Goal: Information Seeking & Learning: Check status

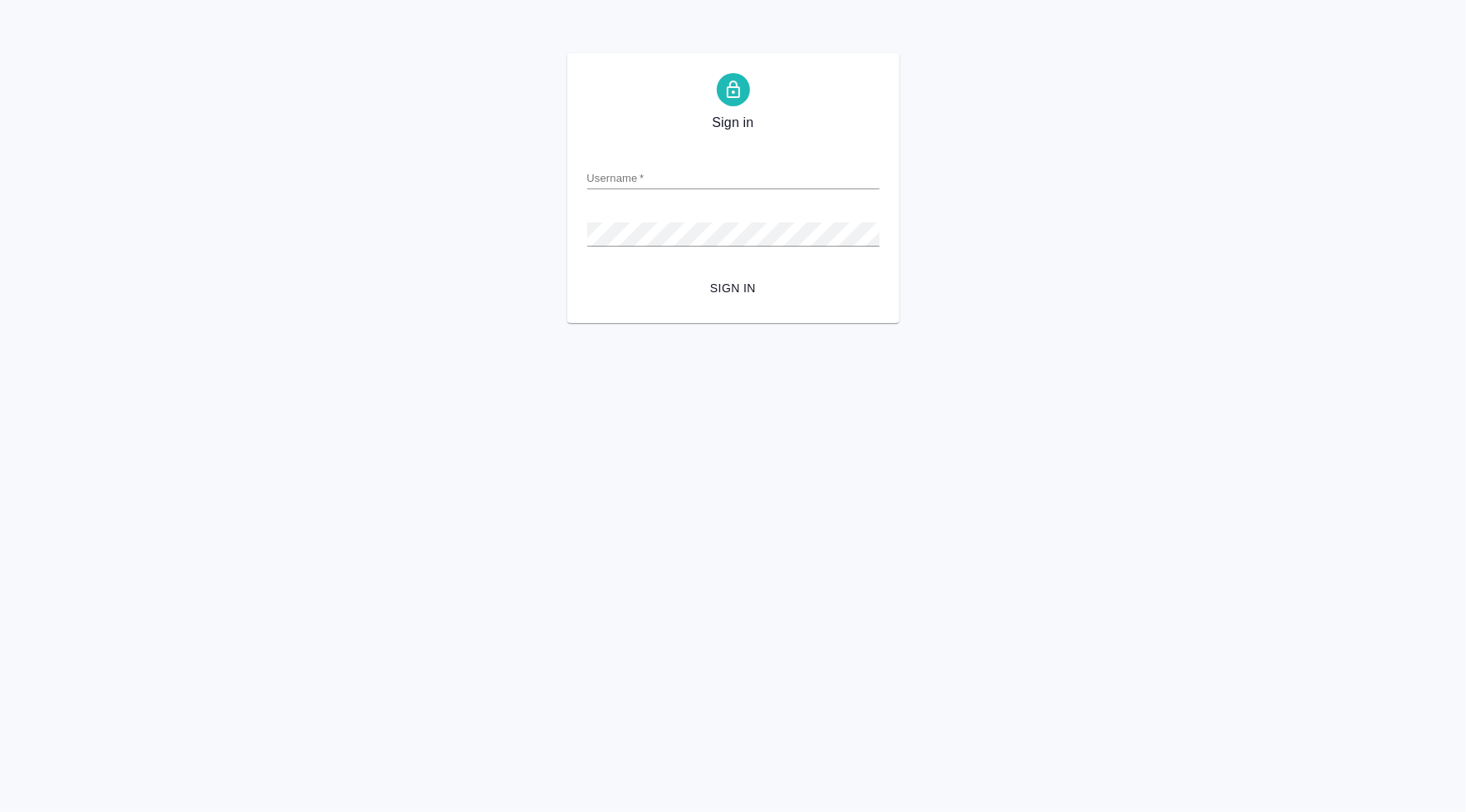
type input "[PERSON_NAME][EMAIL_ADDRESS][DOMAIN_NAME]"
click at [718, 286] on span "Sign in" at bounding box center [733, 288] width 266 height 21
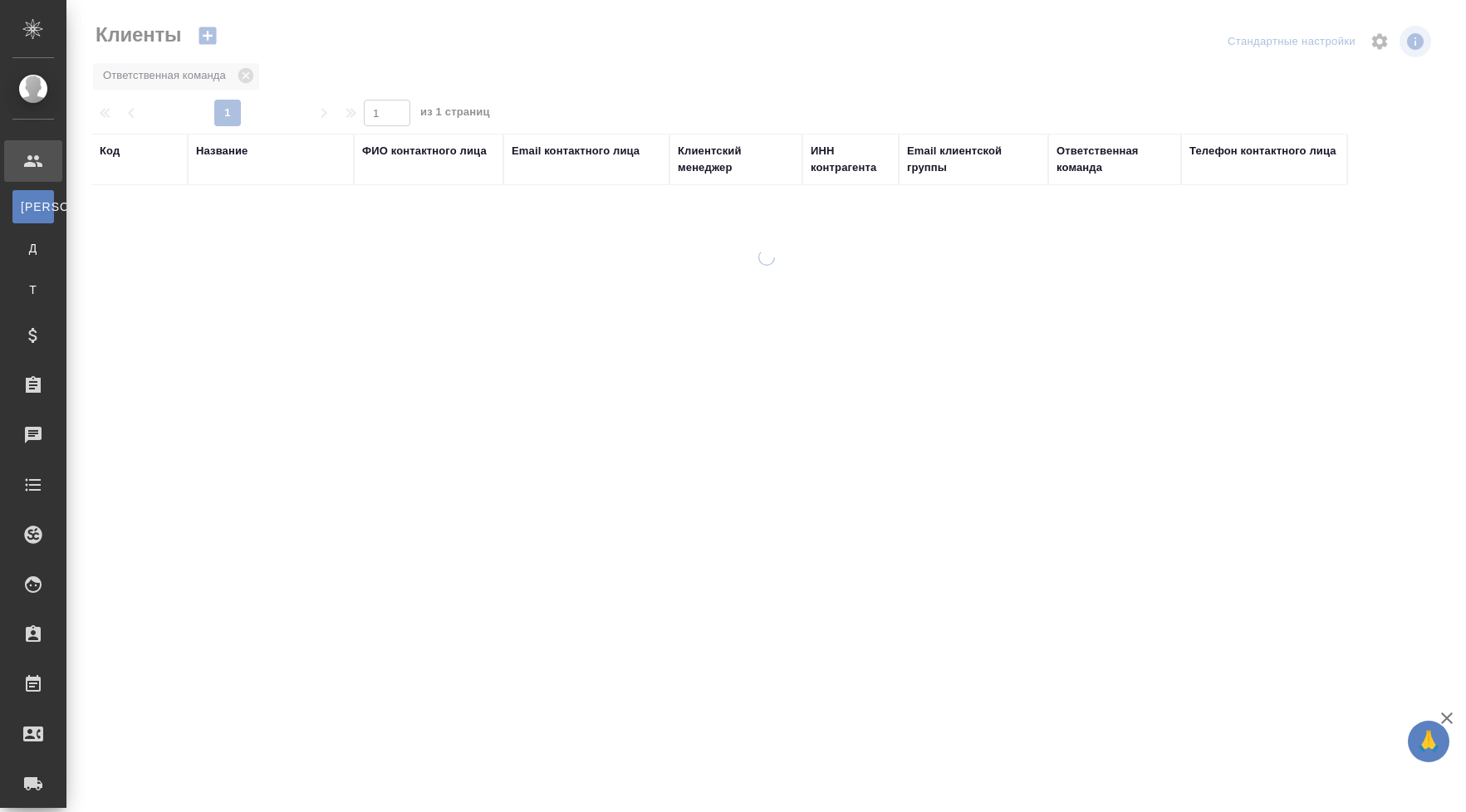
select select "RU"
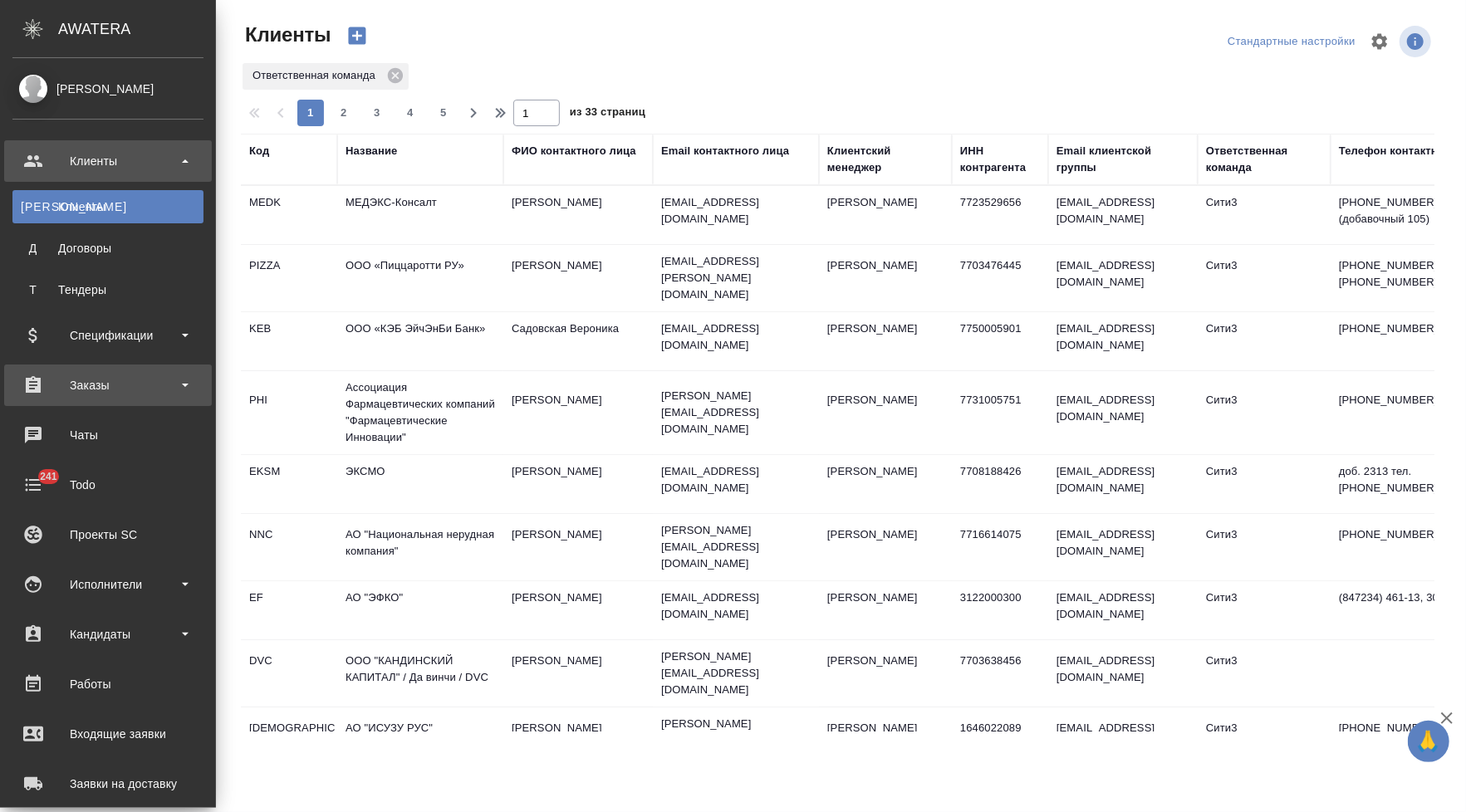
click at [68, 394] on div "Заказы" at bounding box center [108, 385] width 191 height 25
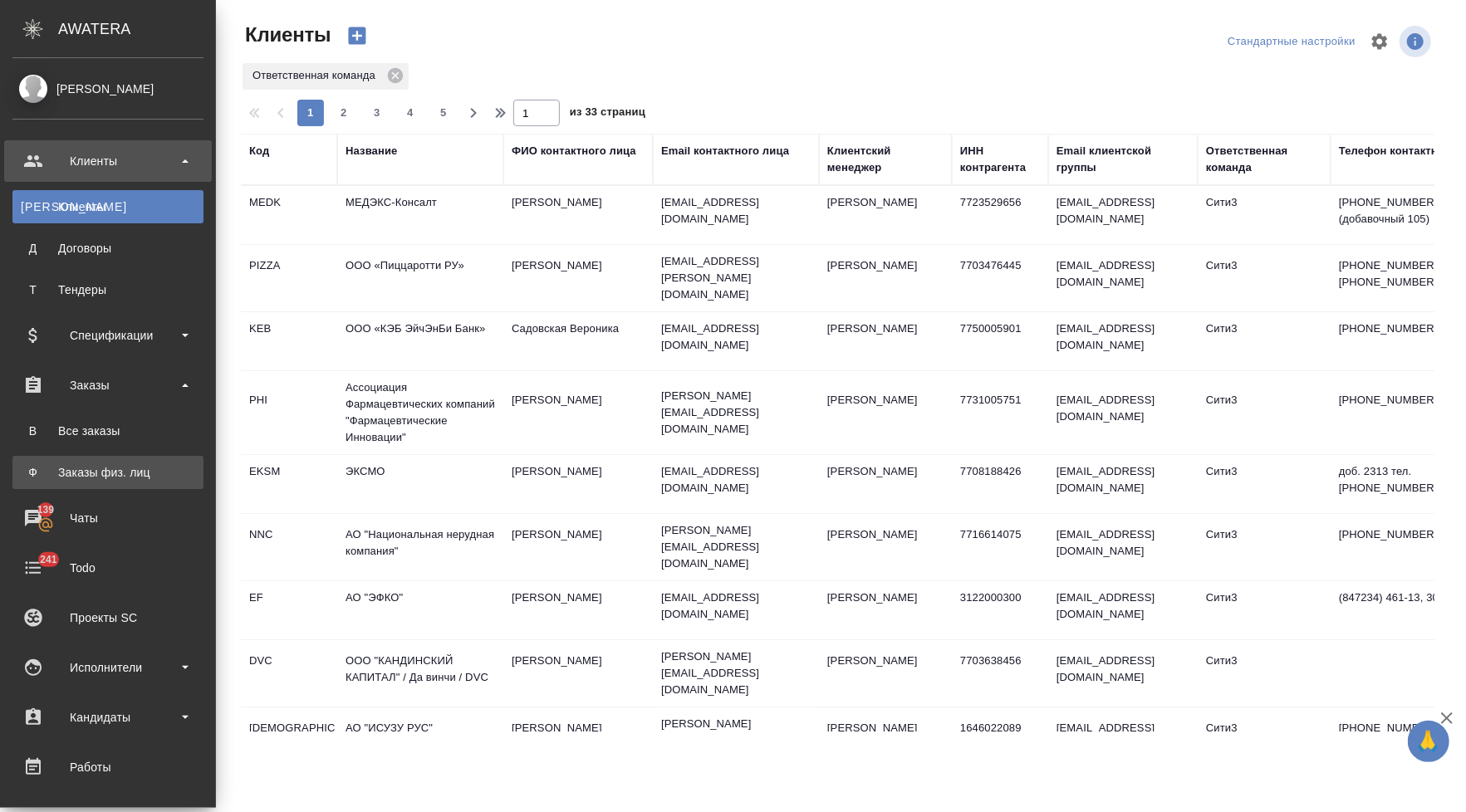
click at [87, 471] on div "Заказы физ. лиц" at bounding box center [108, 472] width 175 height 17
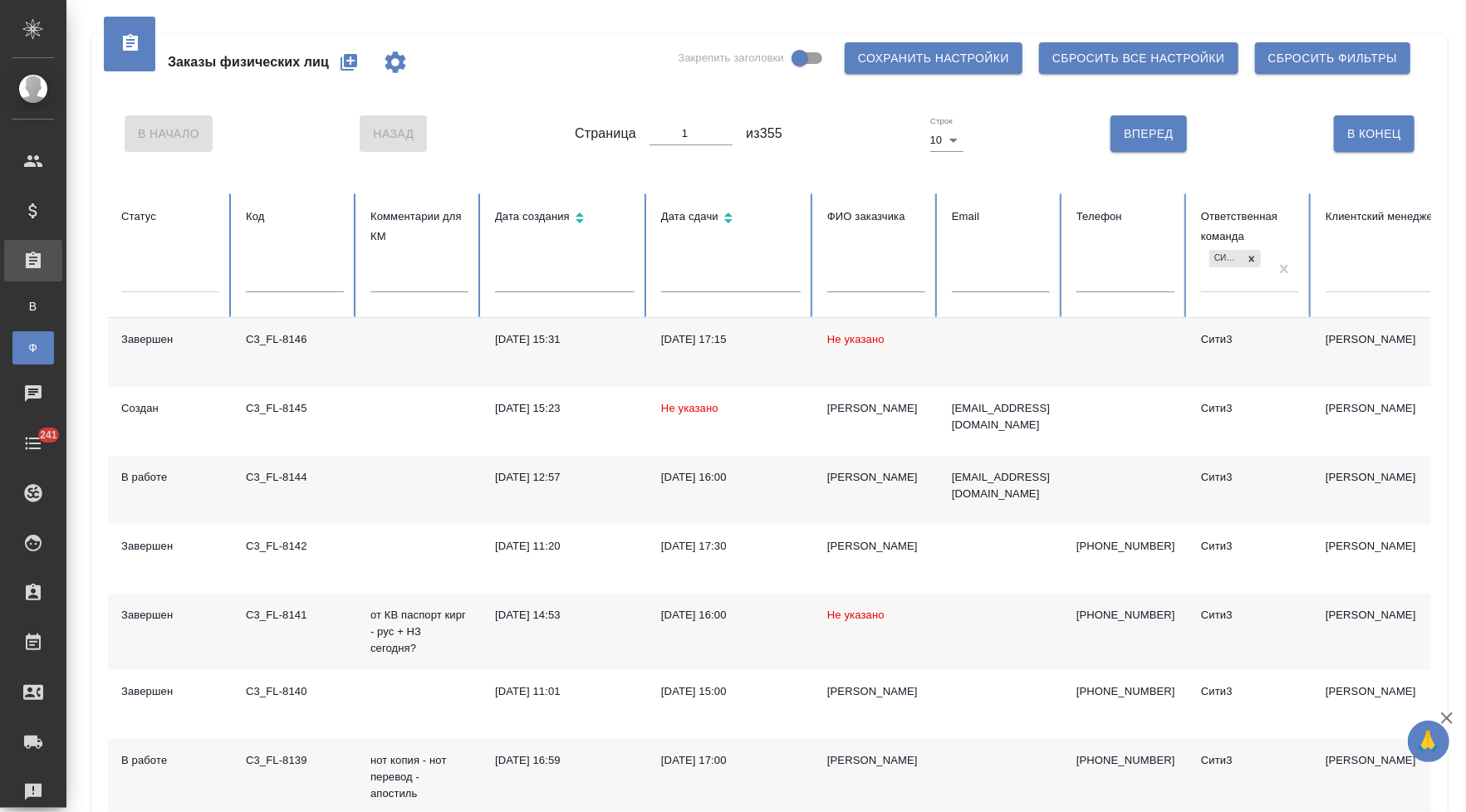
click at [890, 284] on input "text" at bounding box center [876, 281] width 98 height 24
type input "л"
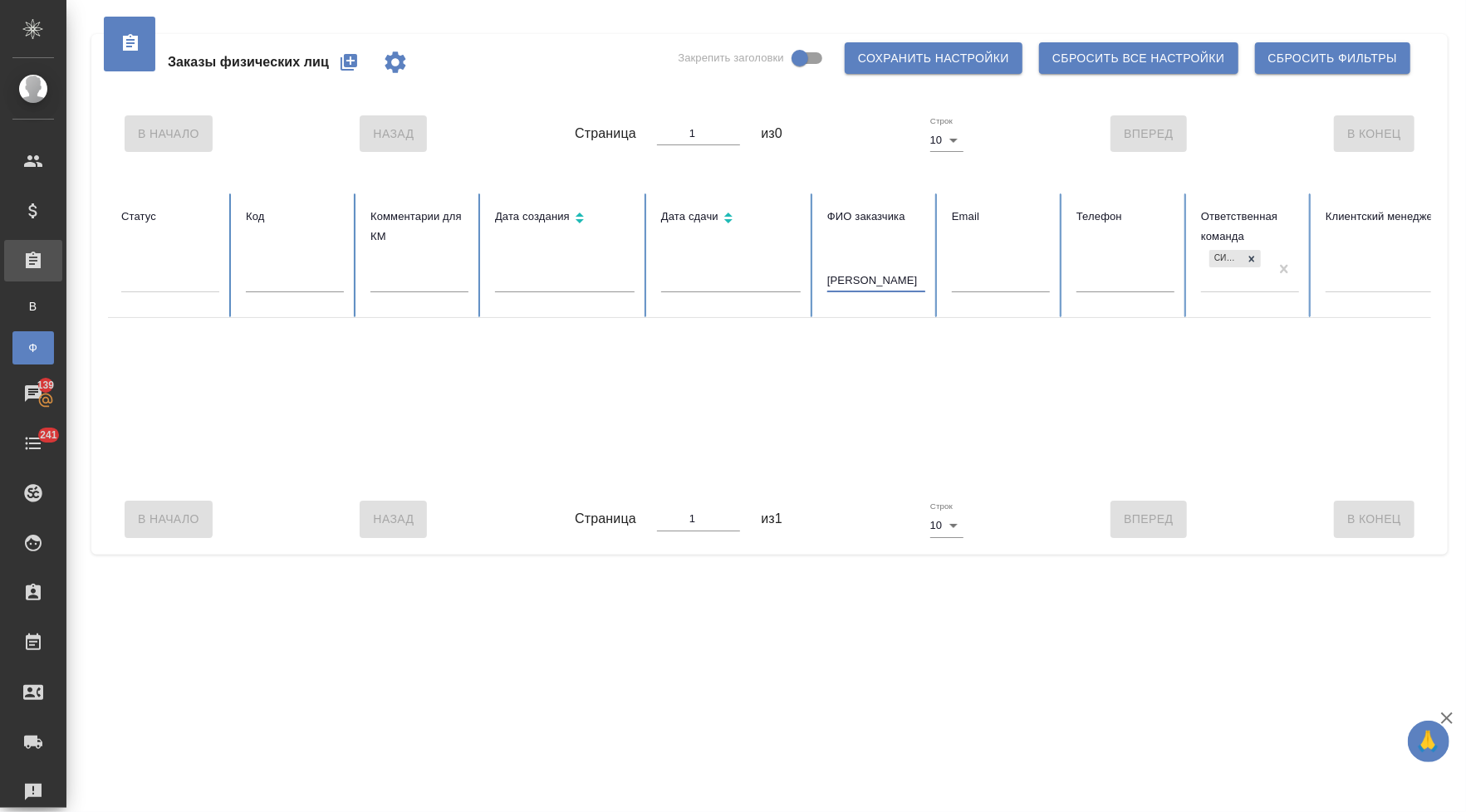
drag, startPoint x: 901, startPoint y: 295, endPoint x: 805, endPoint y: 290, distance: 96.1
click at [807, 289] on tr "Статус Код Комментарии для КМ Дата создания Дата сдачи ФИО заказчика Алексей Кр…" at bounding box center [1042, 255] width 1868 height 125
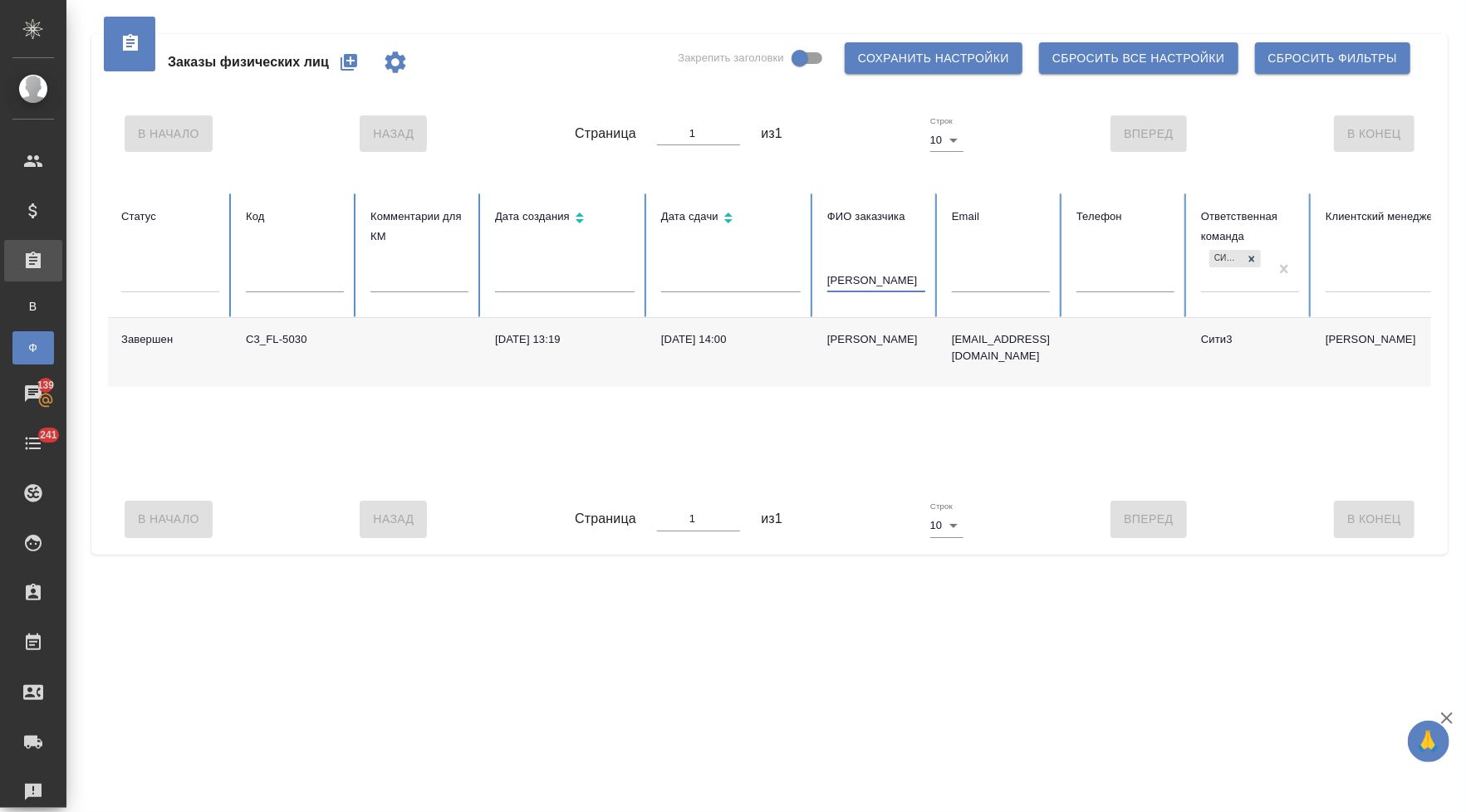
type input "Крылов"
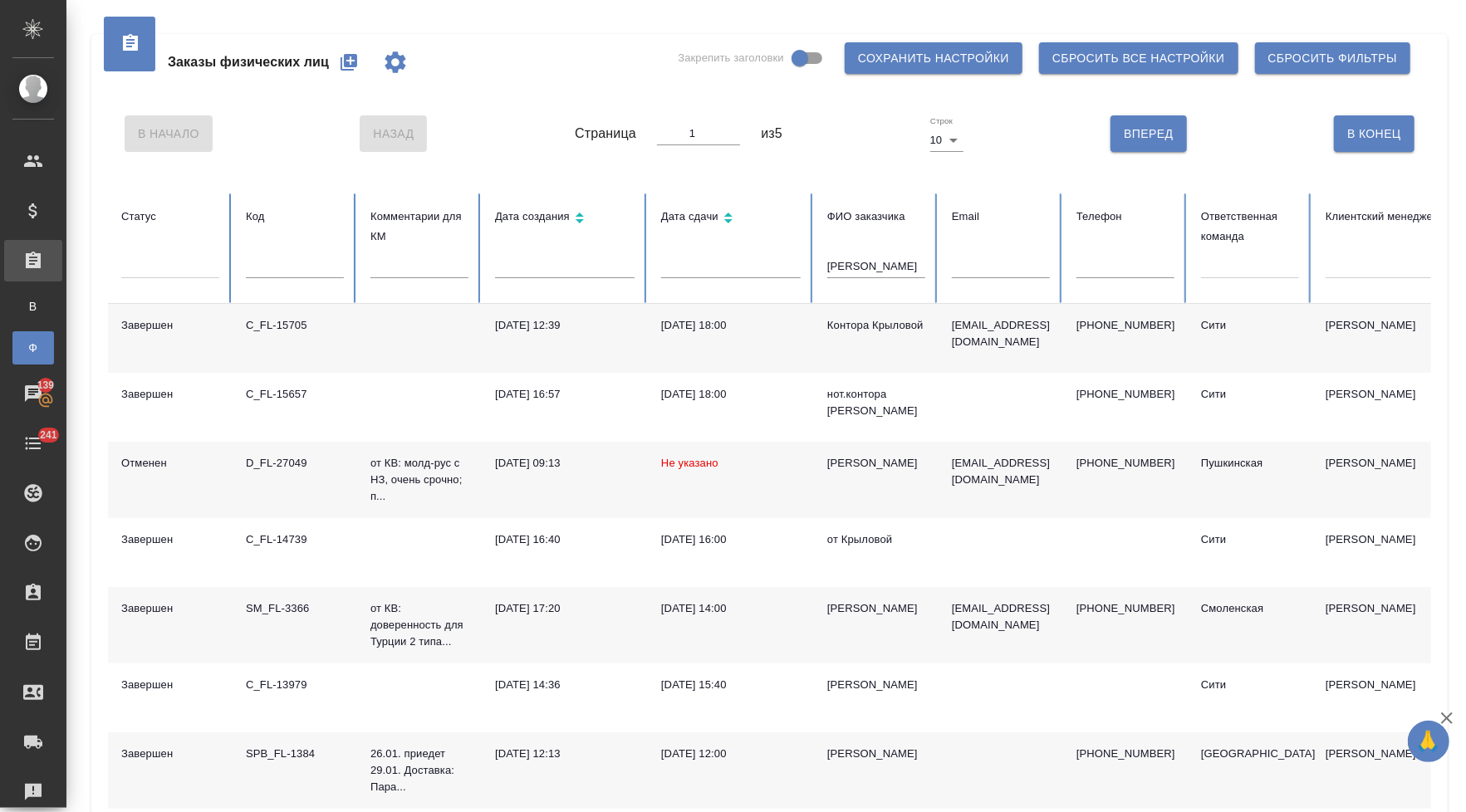
click at [868, 617] on div "Крылов Алексей Сергеевич" at bounding box center [876, 609] width 98 height 17
click at [868, 617] on div "[PERSON_NAME]" at bounding box center [876, 609] width 98 height 17
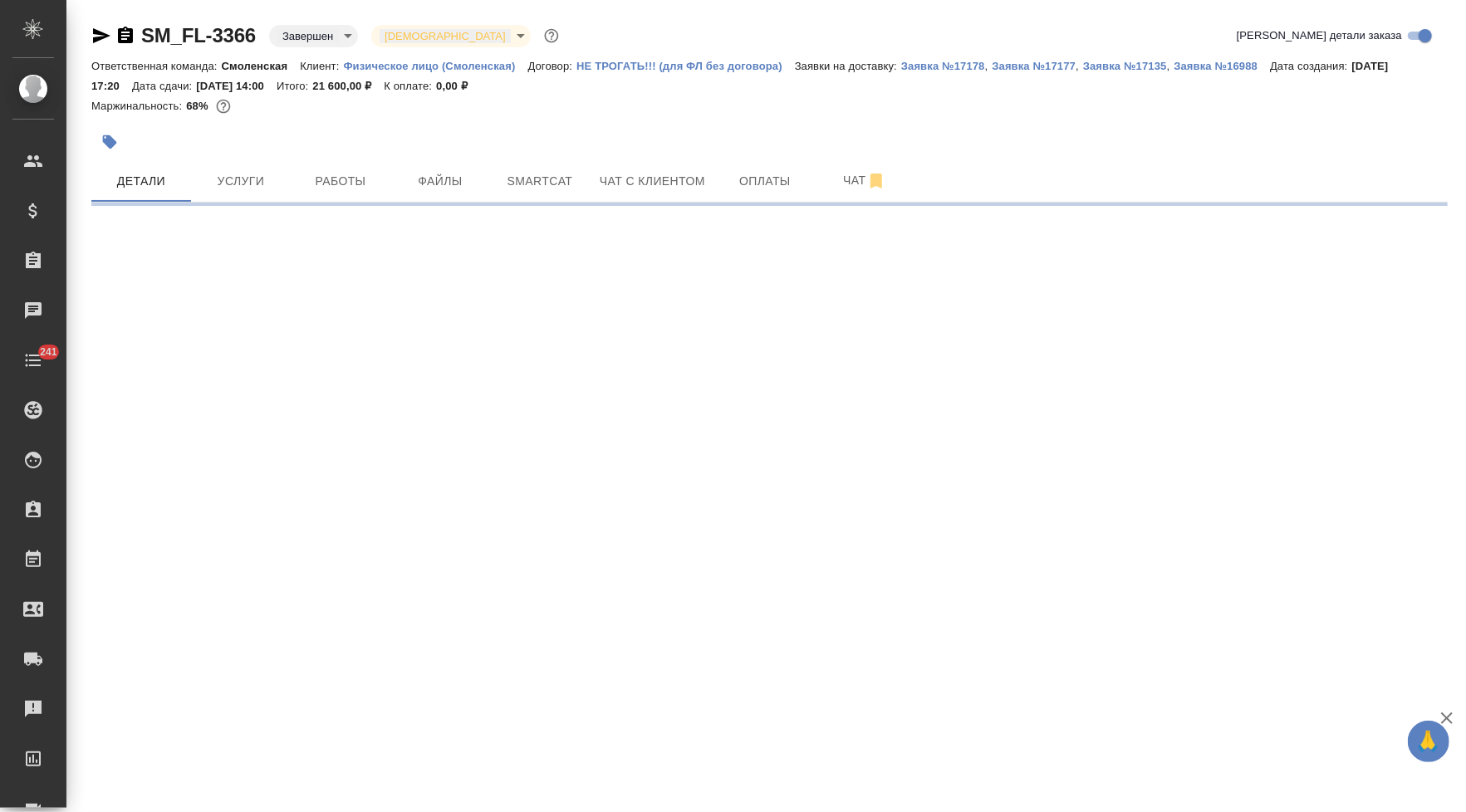
select select "RU"
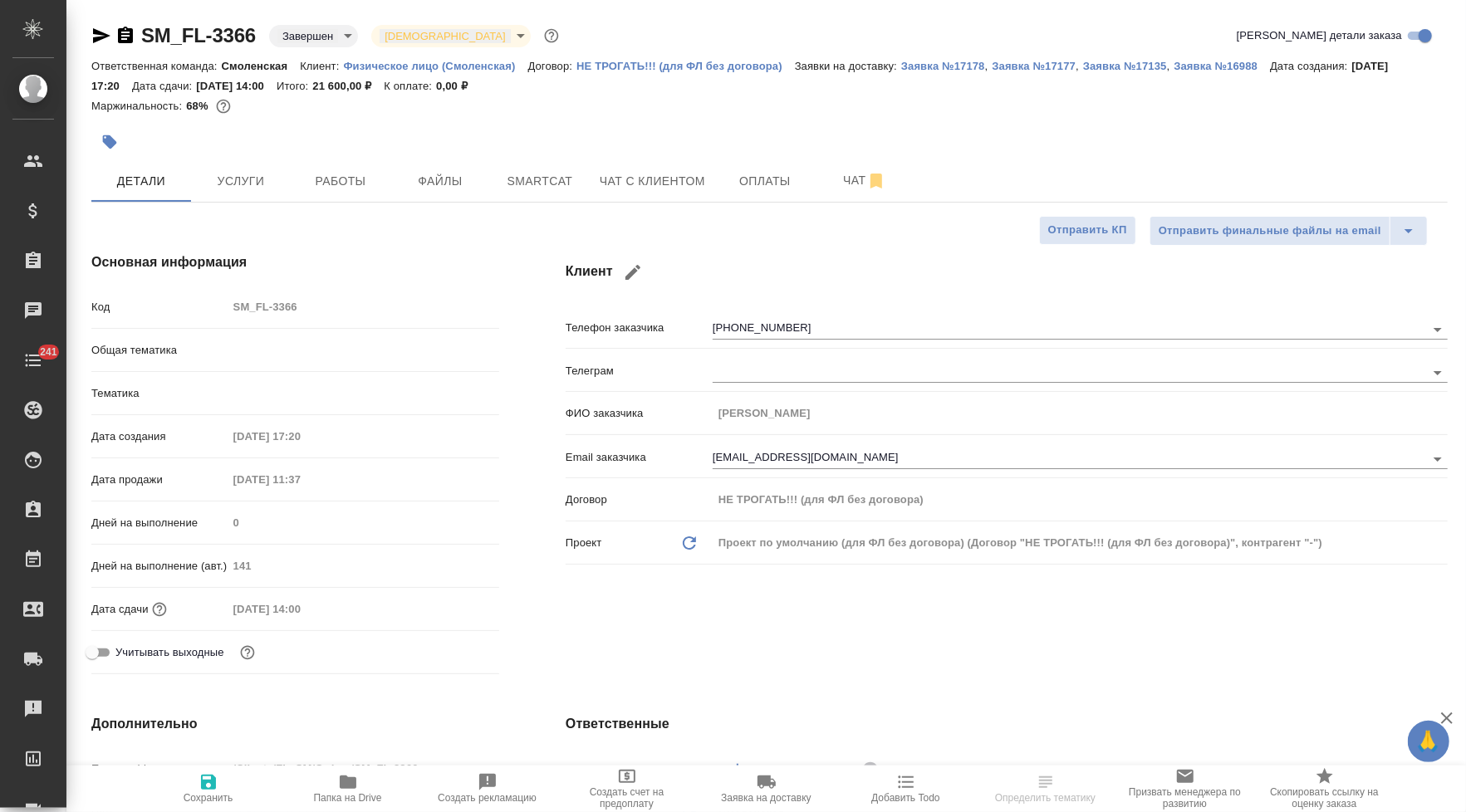
type textarea "x"
click at [240, 191] on span "Услуги" at bounding box center [240, 181] width 80 height 21
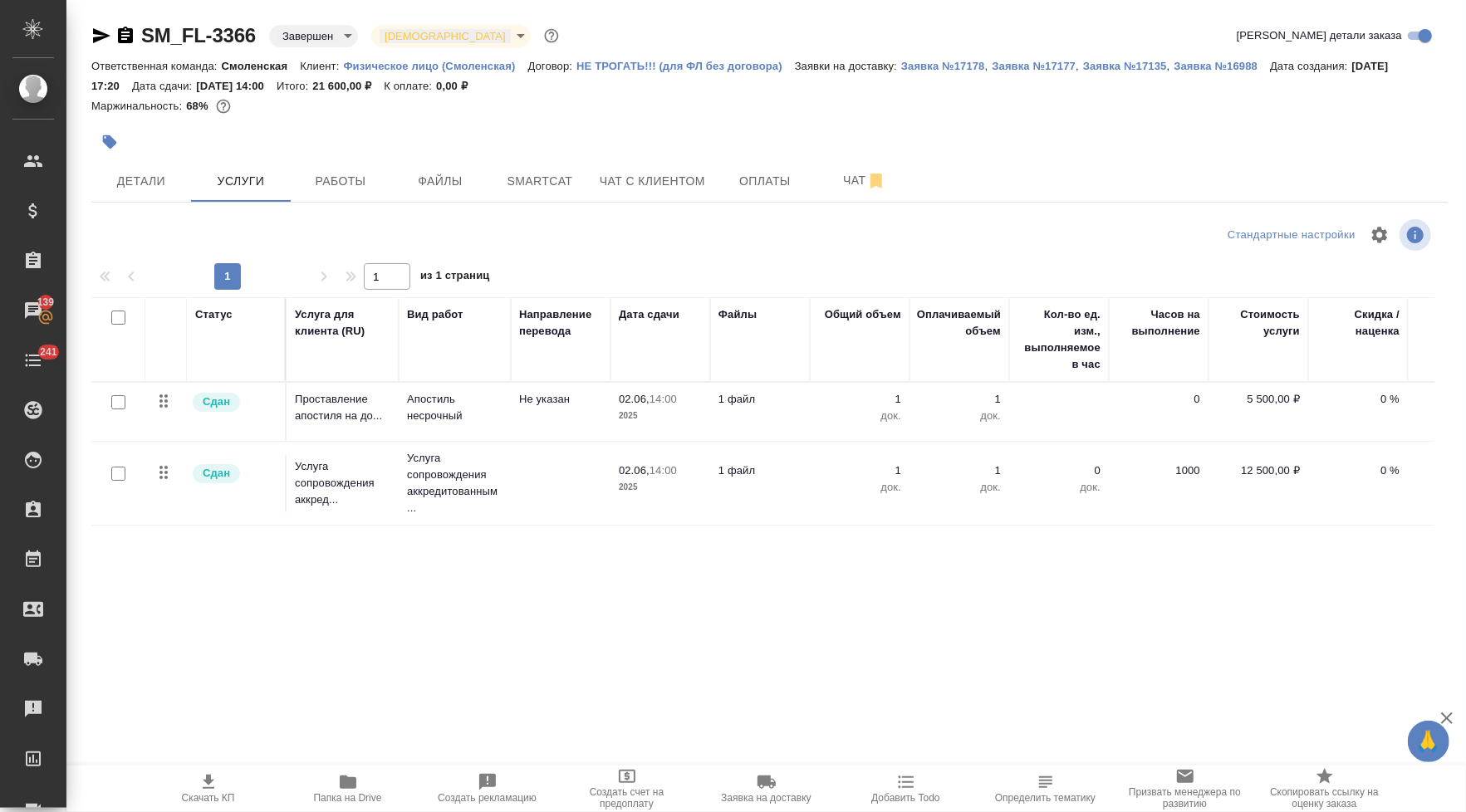
click at [103, 34] on icon "button" at bounding box center [101, 35] width 18 height 15
